Goal: Task Accomplishment & Management: Manage account settings

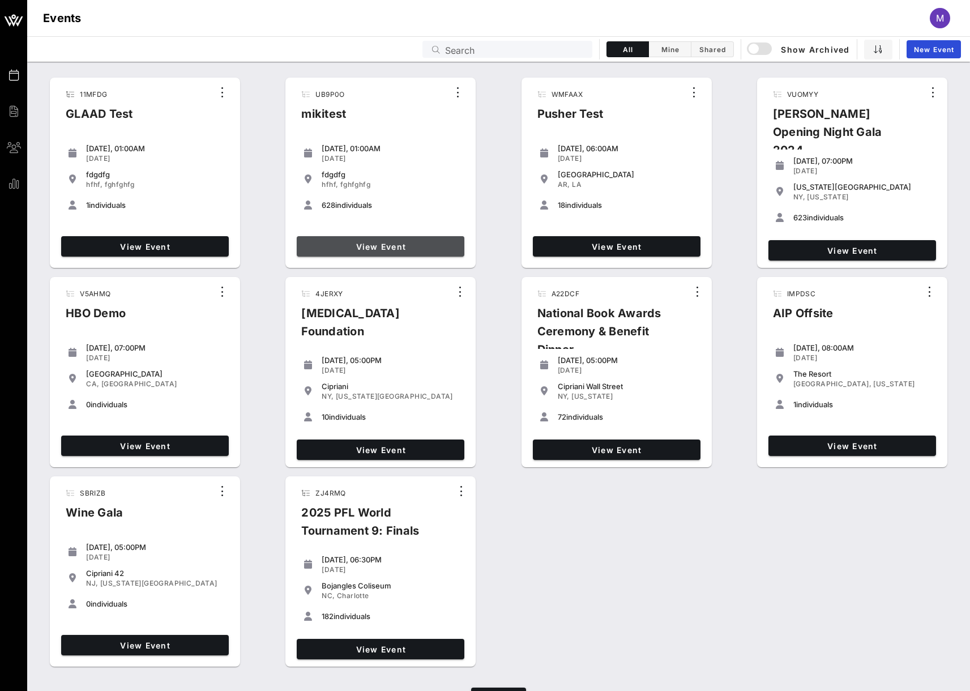
click at [400, 238] on link "View Event" at bounding box center [381, 246] width 168 height 20
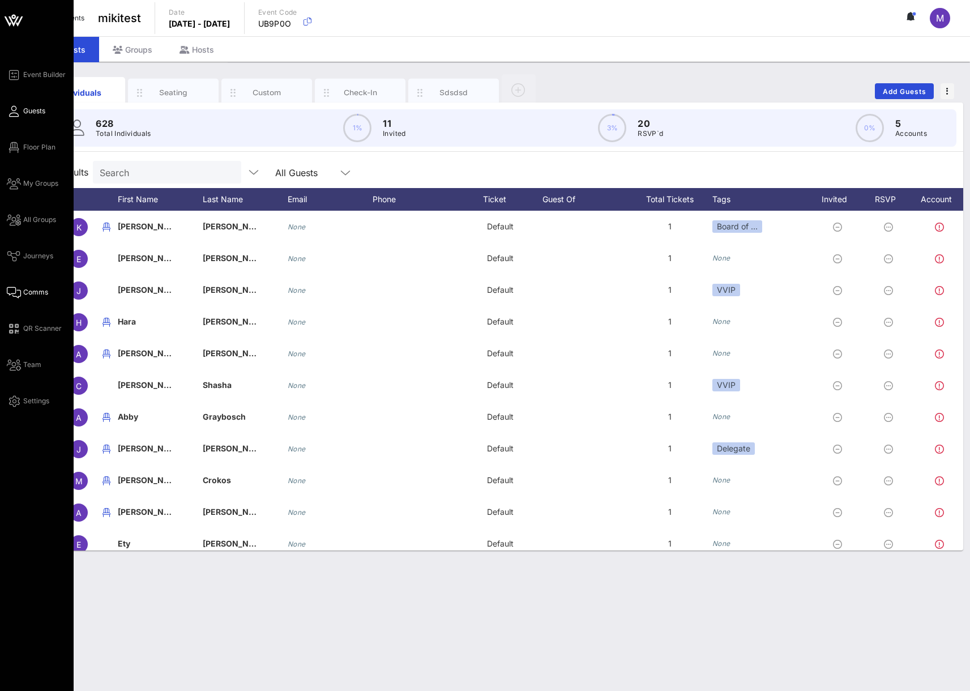
click at [34, 288] on span "Comms" at bounding box center [35, 292] width 25 height 10
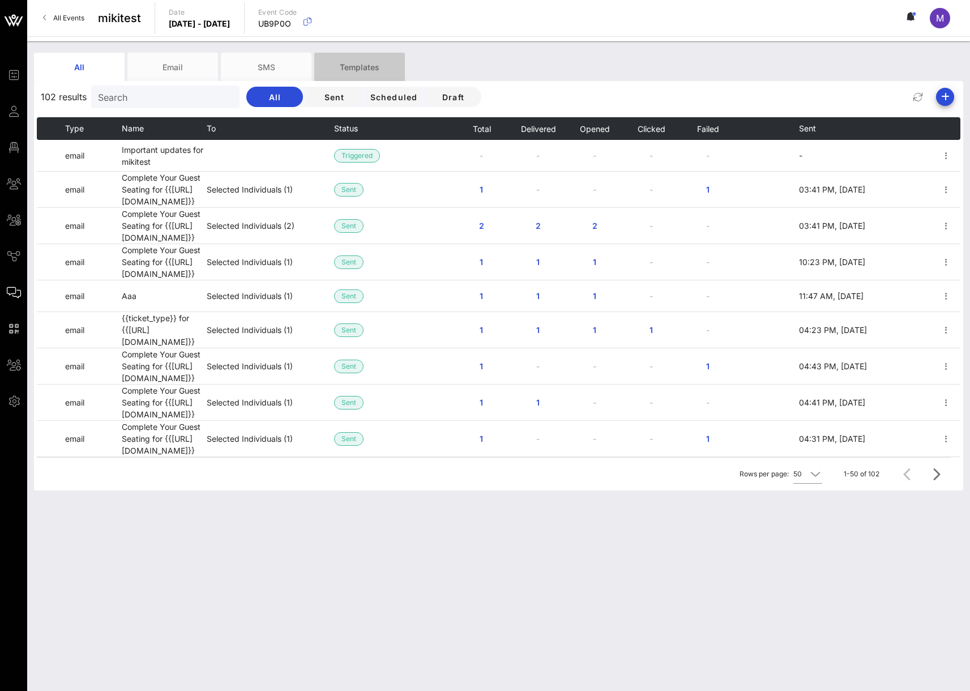
click at [359, 74] on div "Templates" at bounding box center [359, 67] width 91 height 28
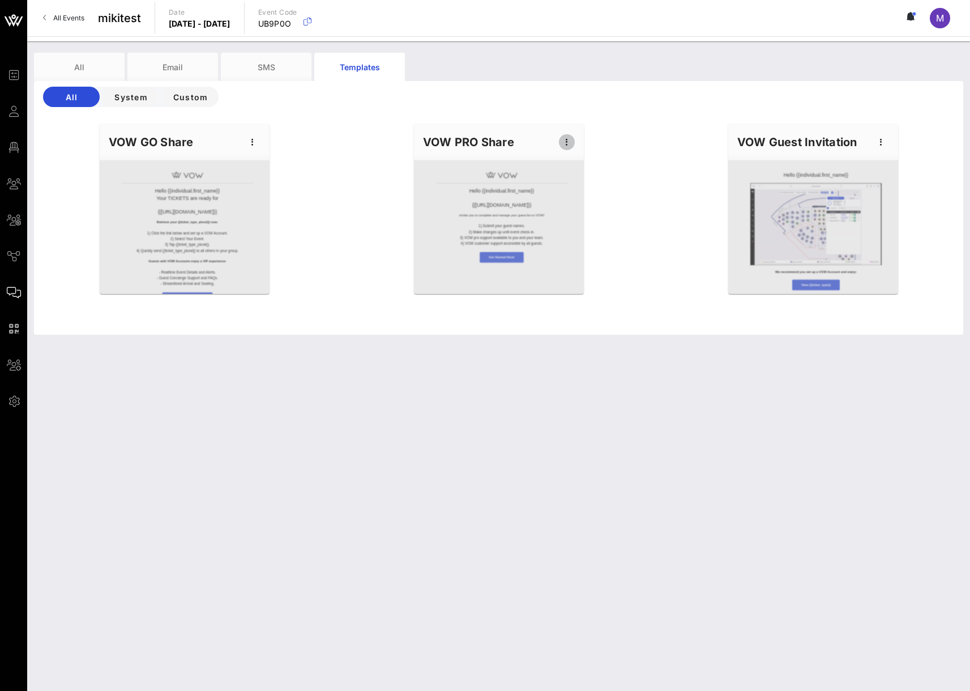
click at [566, 143] on icon "button" at bounding box center [567, 142] width 14 height 14
click at [581, 166] on div "Edit" at bounding box center [584, 161] width 28 height 18
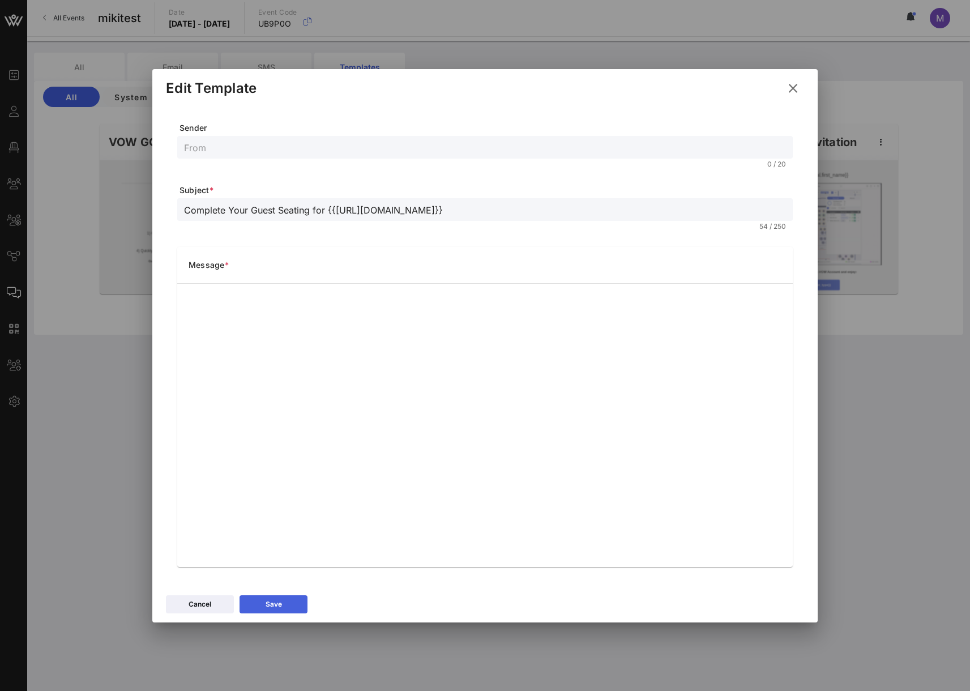
click at [284, 607] on button "Save" at bounding box center [273, 604] width 68 height 18
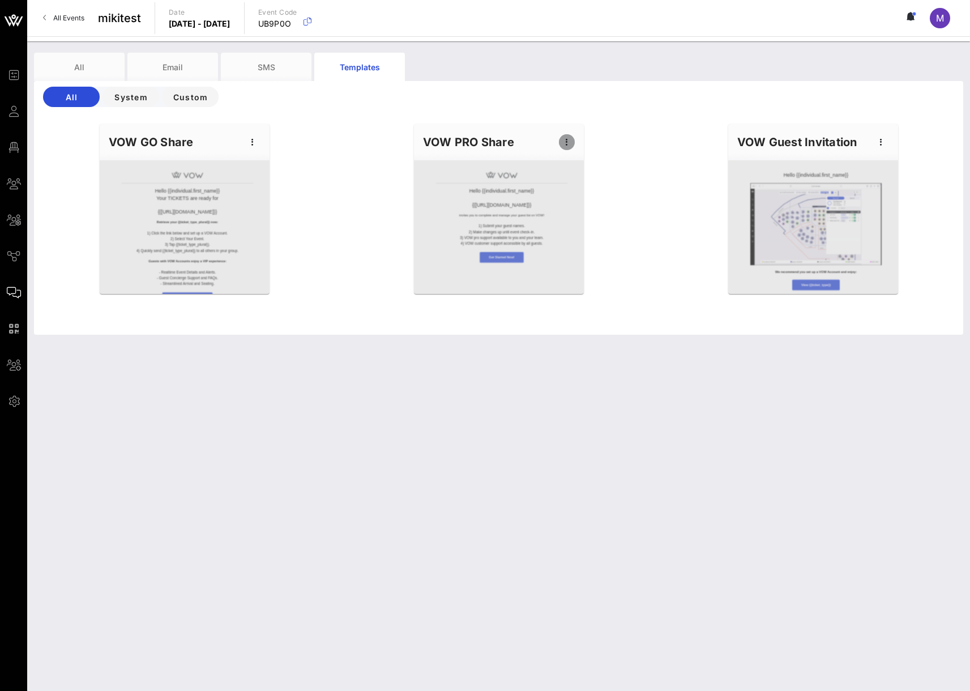
click at [561, 139] on icon "button" at bounding box center [567, 142] width 14 height 14
click at [588, 165] on div "Edit" at bounding box center [584, 161] width 28 height 9
type input "Complete Your Guest Seating for {{[URL][DOMAIN_NAME]}}"
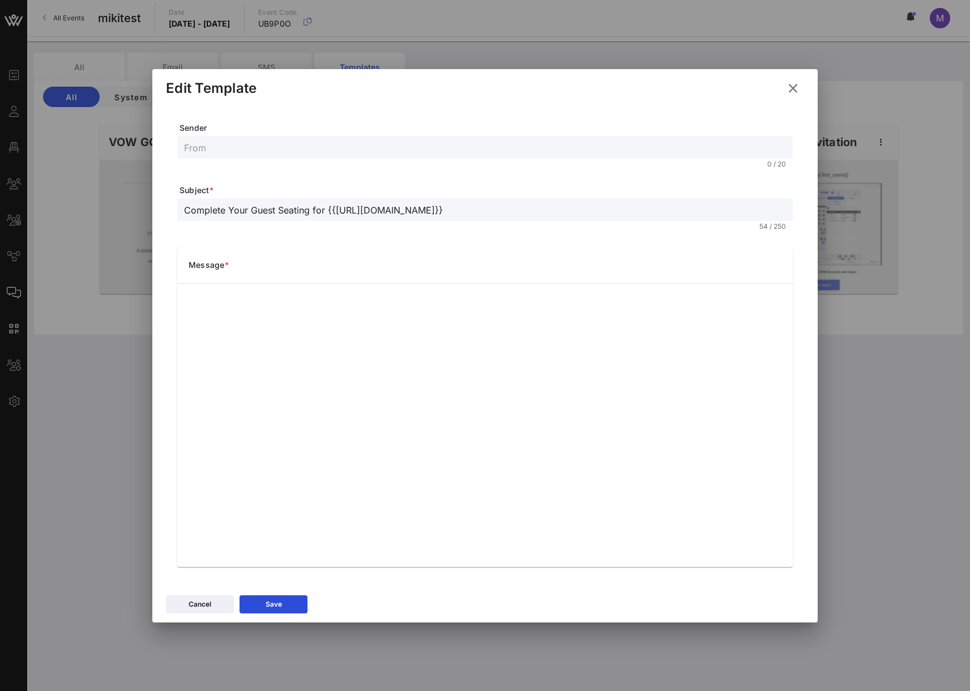
click at [790, 87] on icon at bounding box center [792, 89] width 15 height 14
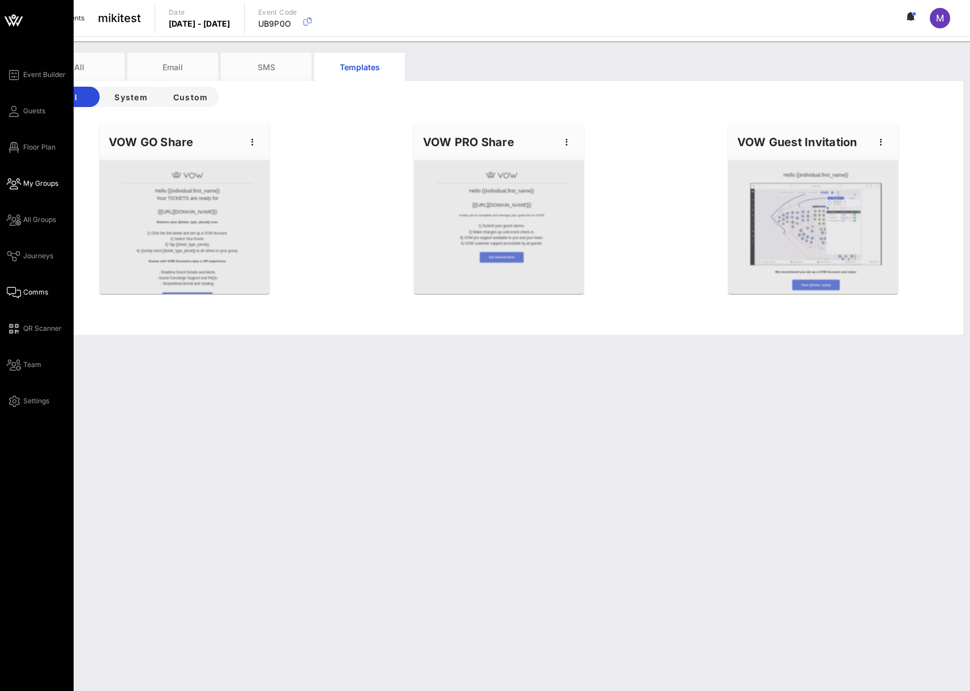
click at [49, 187] on span "My Groups" at bounding box center [40, 183] width 35 height 10
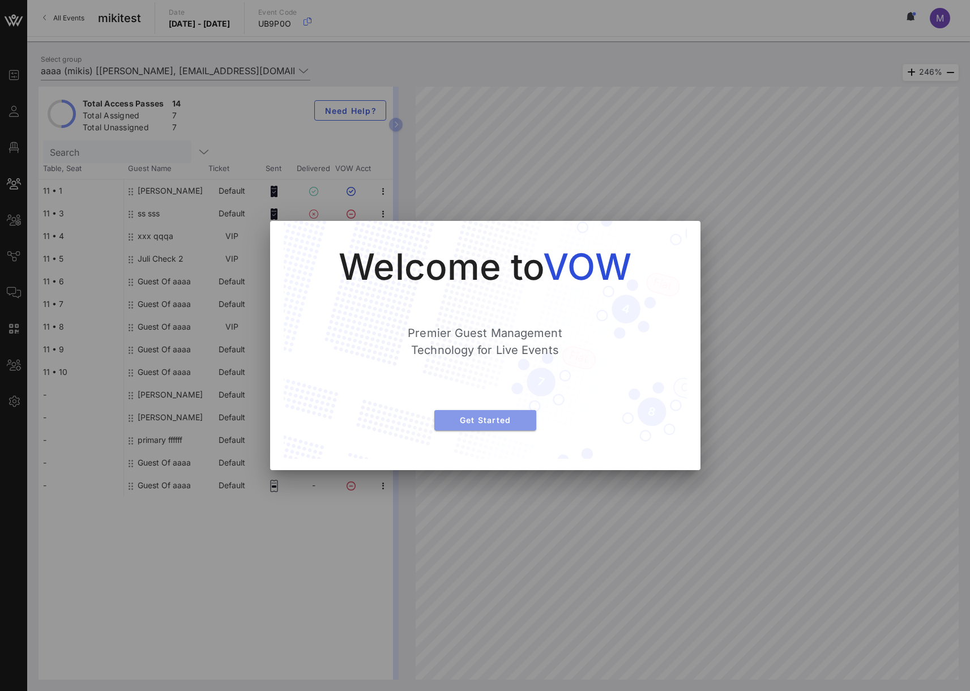
click at [493, 427] on button "Get Started" at bounding box center [485, 420] width 102 height 20
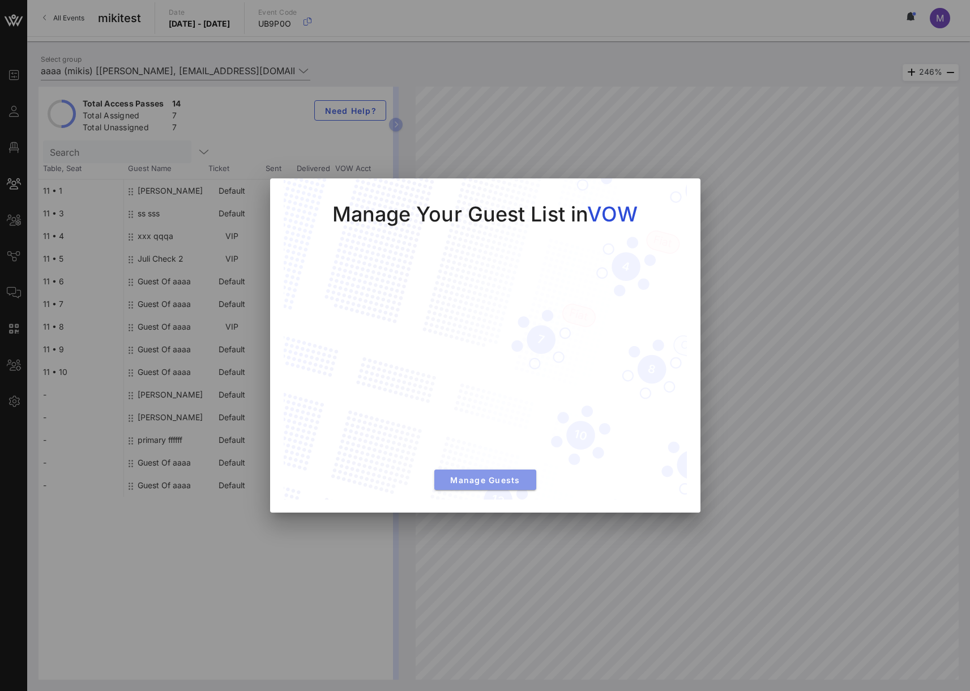
click at [484, 489] on button "Manage Guests" at bounding box center [485, 479] width 102 height 20
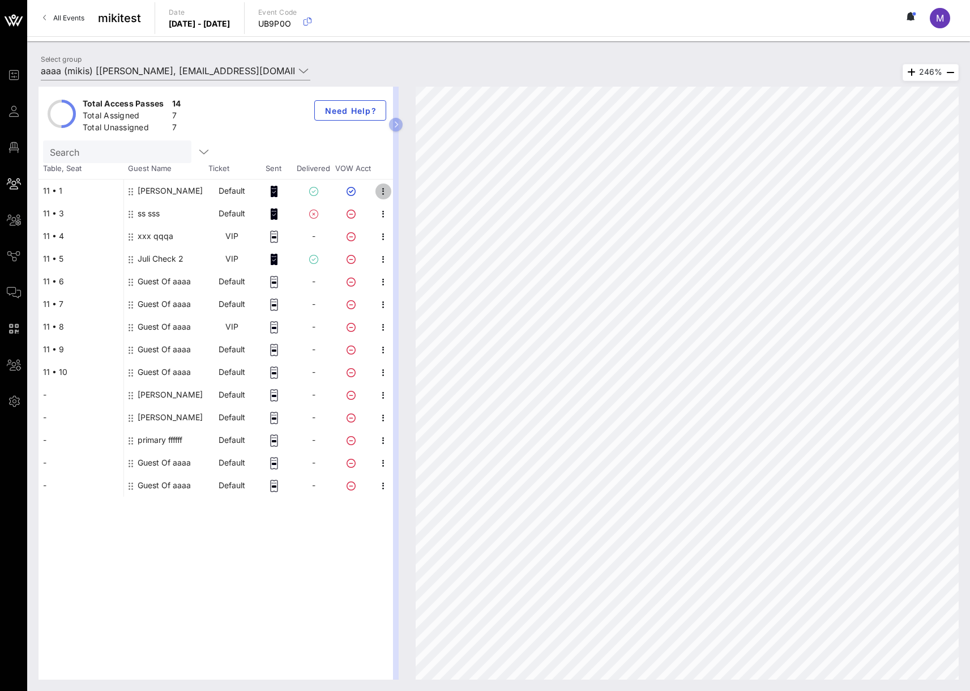
click at [381, 188] on icon "button" at bounding box center [383, 192] width 14 height 14
click at [456, 258] on div "Resend Invitation" at bounding box center [443, 262] width 86 height 9
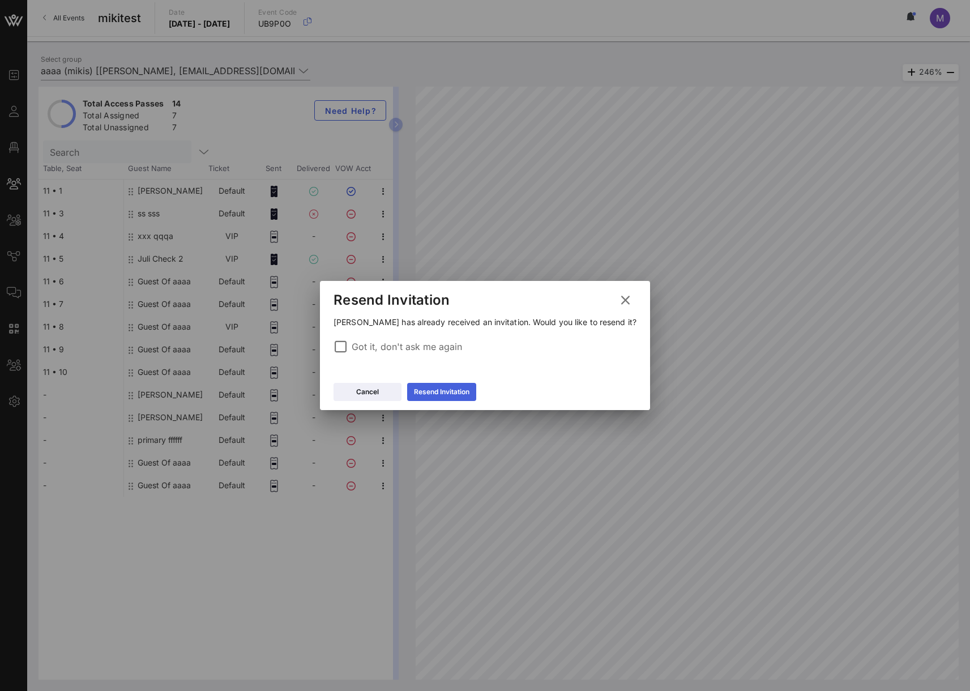
click at [457, 394] on div "Resend Invitation" at bounding box center [441, 391] width 55 height 11
